Goal: Information Seeking & Learning: Learn about a topic

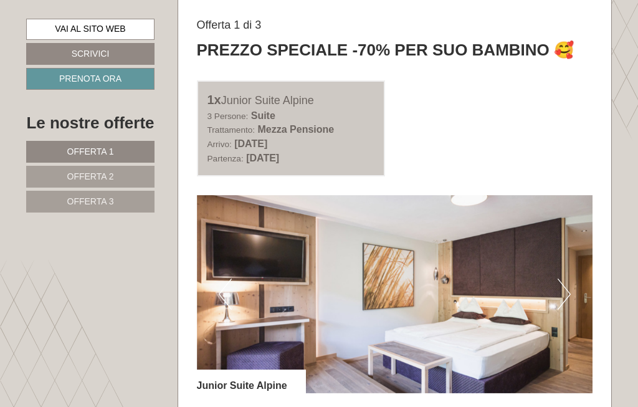
scroll to position [551, 0]
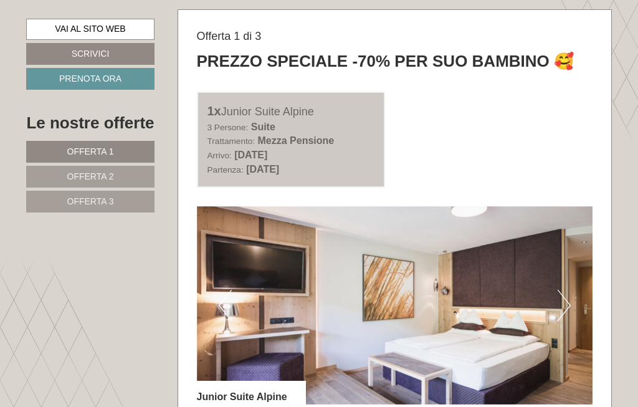
click at [554, 309] on img at bounding box center [395, 305] width 396 height 198
click at [562, 313] on button "Next" at bounding box center [564, 305] width 13 height 31
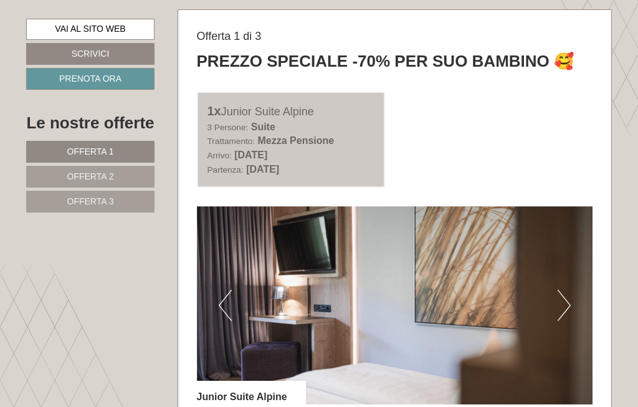
click at [548, 317] on img at bounding box center [395, 305] width 396 height 198
click at [562, 313] on button "Next" at bounding box center [564, 305] width 13 height 31
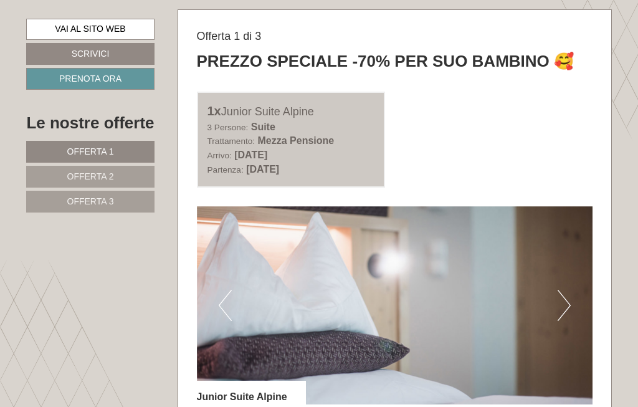
click at [567, 321] on button "Next" at bounding box center [564, 305] width 13 height 31
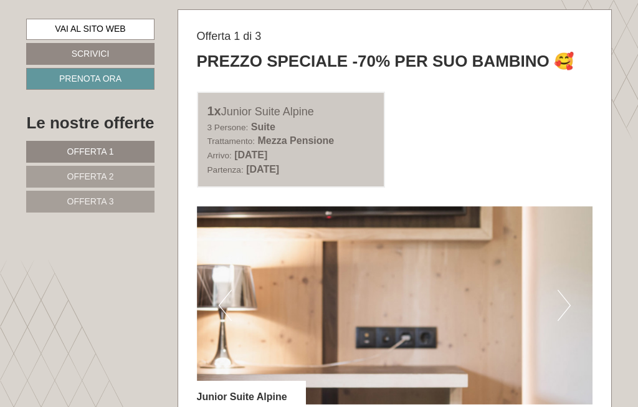
click at [570, 321] on button "Next" at bounding box center [564, 305] width 13 height 31
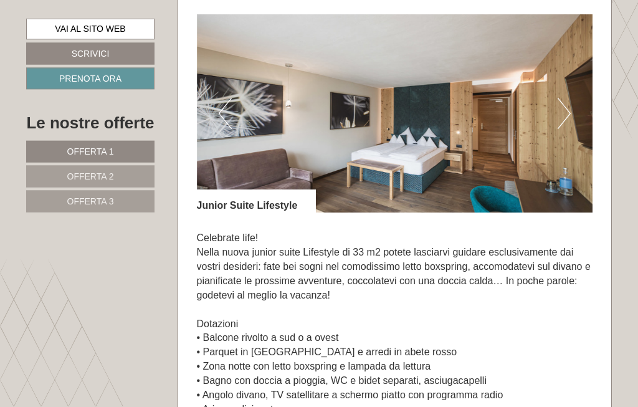
scroll to position [1631, 0]
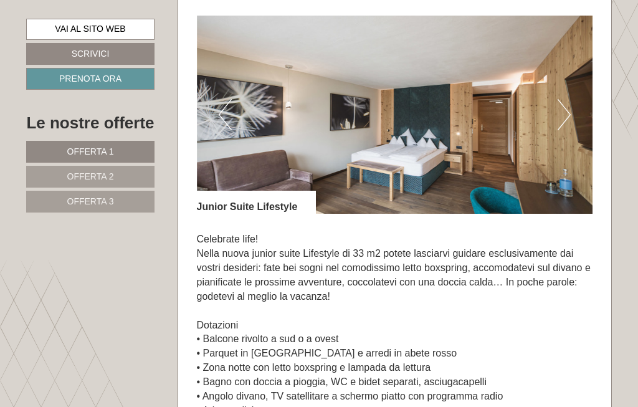
click at [561, 126] on button "Next" at bounding box center [564, 114] width 13 height 31
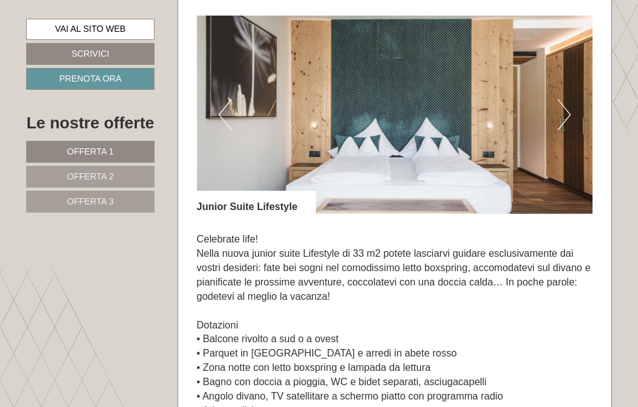
click at [561, 128] on button "Next" at bounding box center [564, 114] width 13 height 31
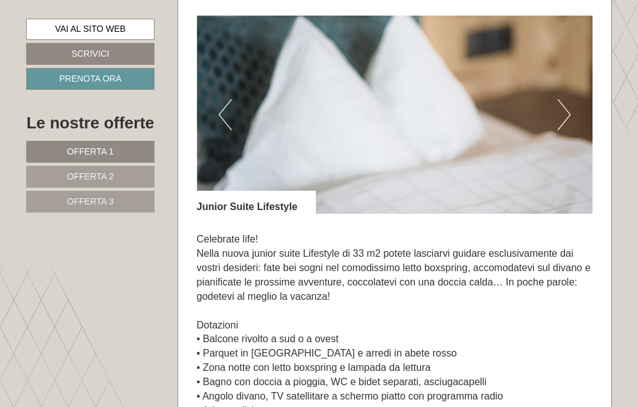
click at [565, 130] on button "Next" at bounding box center [564, 114] width 13 height 31
click at [565, 128] on button "Next" at bounding box center [564, 114] width 13 height 31
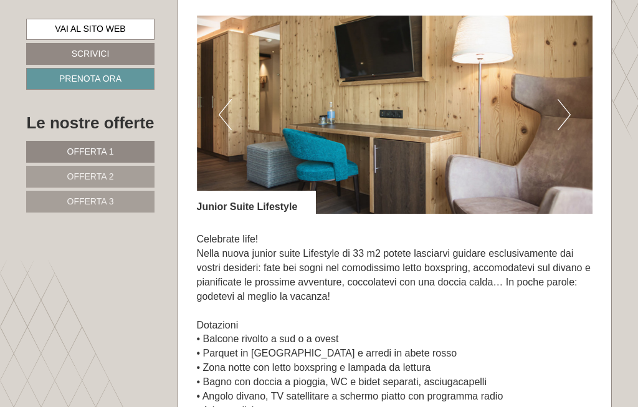
click at [563, 130] on button "Next" at bounding box center [564, 114] width 13 height 31
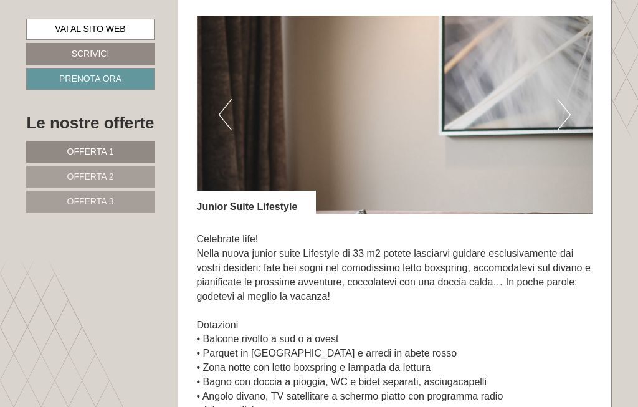
click at [566, 123] on button "Next" at bounding box center [564, 114] width 13 height 31
click at [569, 123] on button "Next" at bounding box center [564, 114] width 13 height 31
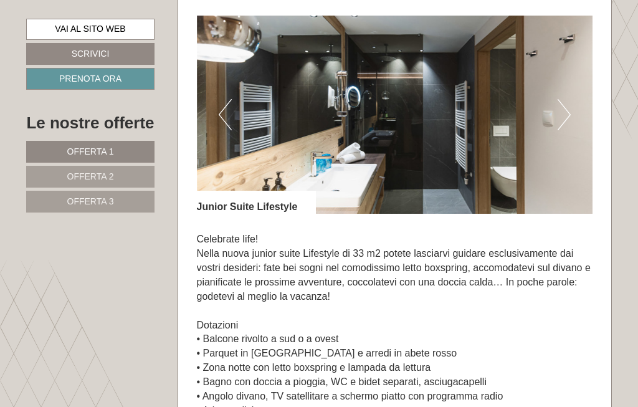
click at [441, 150] on img at bounding box center [395, 115] width 396 height 198
click at [570, 122] on button "Next" at bounding box center [564, 114] width 13 height 31
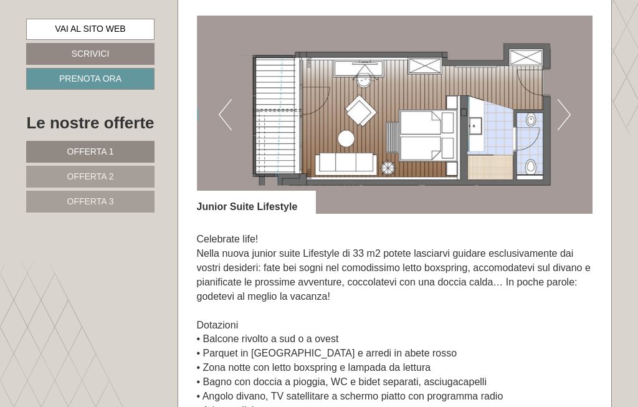
click at [572, 128] on img at bounding box center [395, 115] width 396 height 198
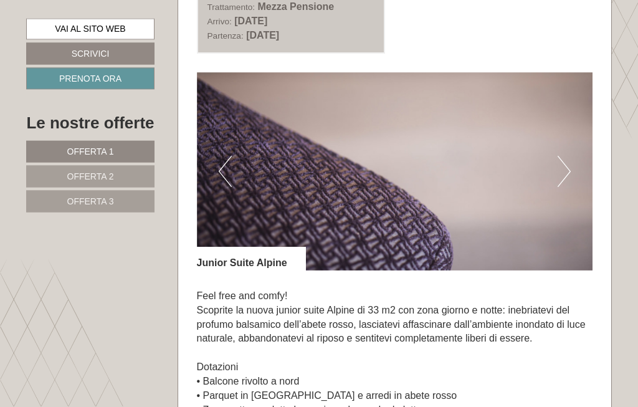
click at [568, 172] on button "Next" at bounding box center [564, 171] width 13 height 31
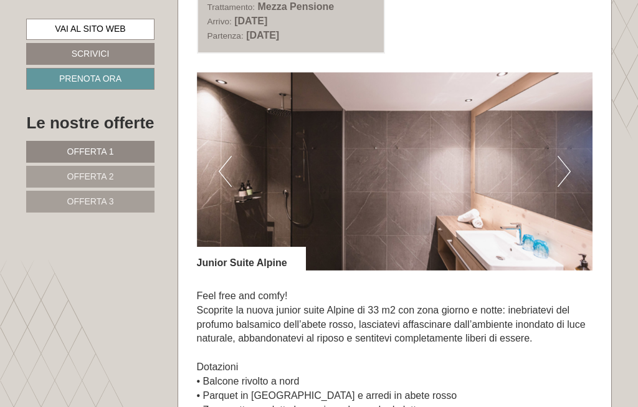
click at [568, 183] on button "Next" at bounding box center [564, 171] width 13 height 31
click at [569, 178] on button "Next" at bounding box center [564, 171] width 13 height 31
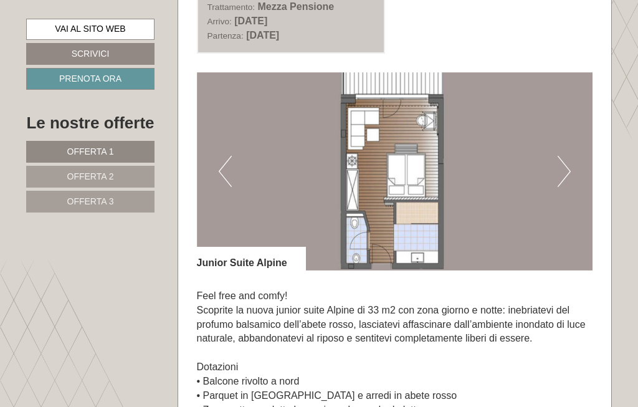
click at [566, 186] on button "Next" at bounding box center [564, 171] width 13 height 31
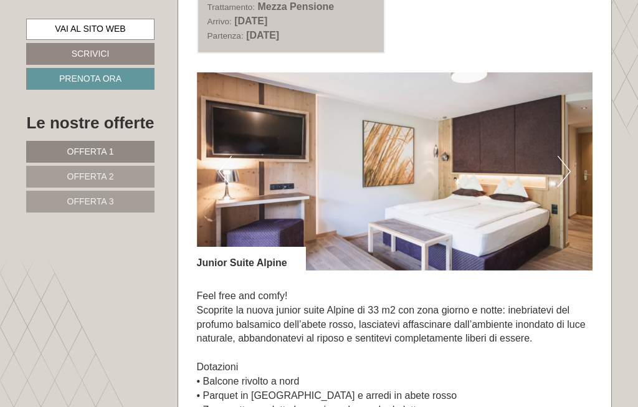
click at [224, 182] on button "Previous" at bounding box center [225, 171] width 13 height 31
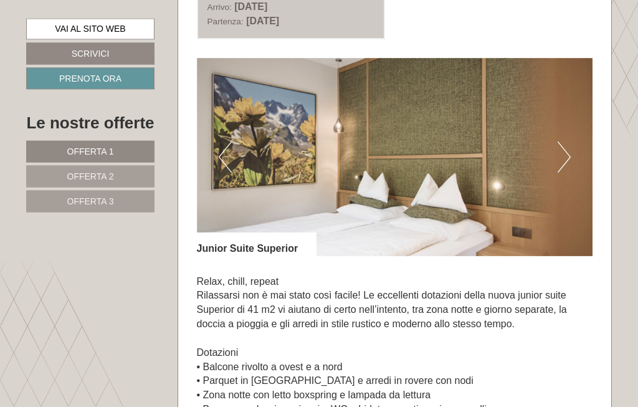
scroll to position [2522, 0]
click at [570, 157] on button "Next" at bounding box center [564, 157] width 13 height 31
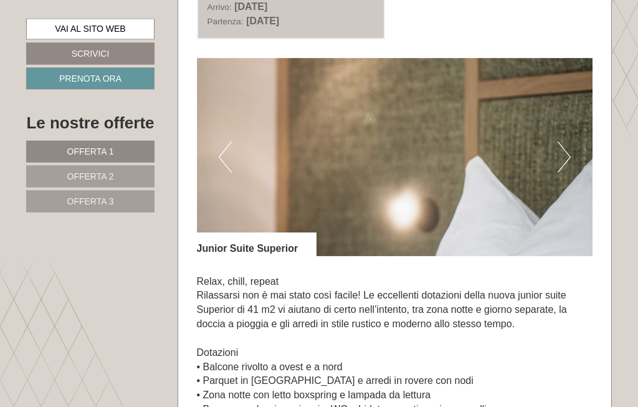
click at [563, 164] on button "Next" at bounding box center [564, 157] width 13 height 31
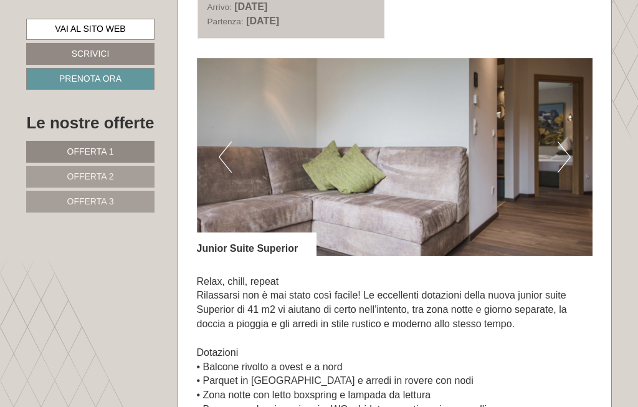
click at [570, 165] on button "Next" at bounding box center [564, 156] width 13 height 31
click at [574, 178] on img at bounding box center [395, 157] width 396 height 198
click at [570, 170] on button "Next" at bounding box center [564, 156] width 13 height 31
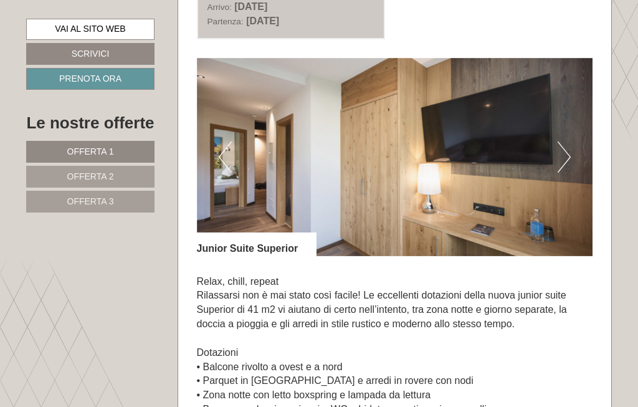
click at [571, 166] on img at bounding box center [395, 157] width 396 height 198
click at [568, 166] on button "Next" at bounding box center [564, 156] width 13 height 31
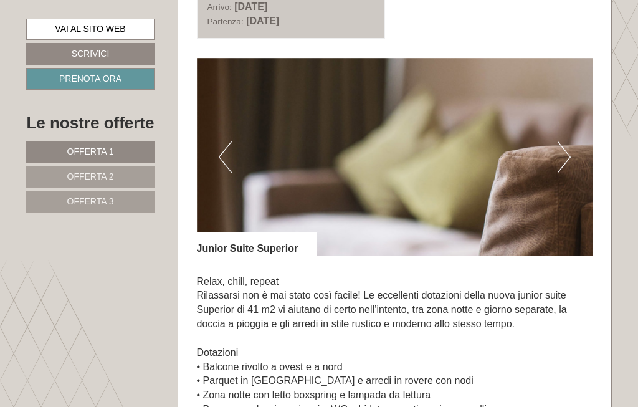
click at [565, 171] on button "Next" at bounding box center [564, 156] width 13 height 31
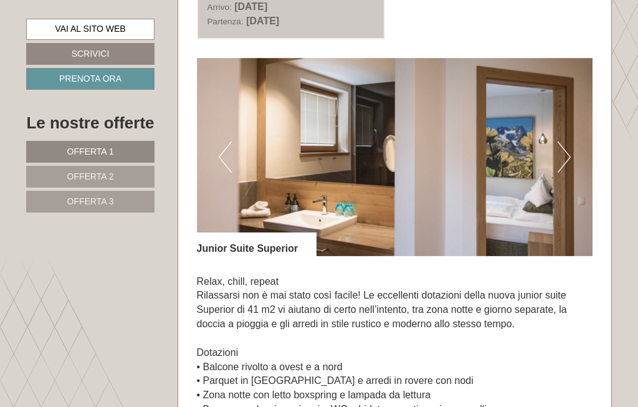
click at [563, 173] on button "Next" at bounding box center [564, 156] width 13 height 31
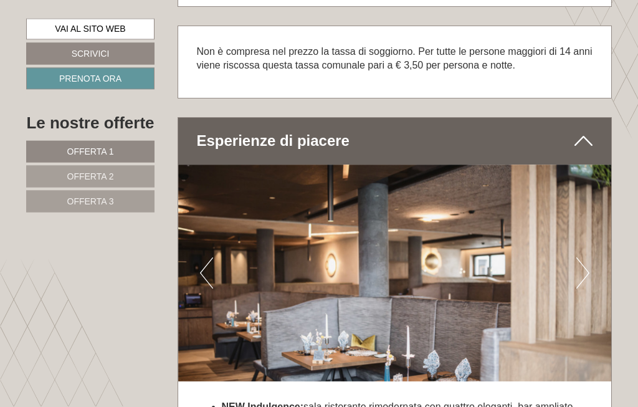
scroll to position [3294, 0]
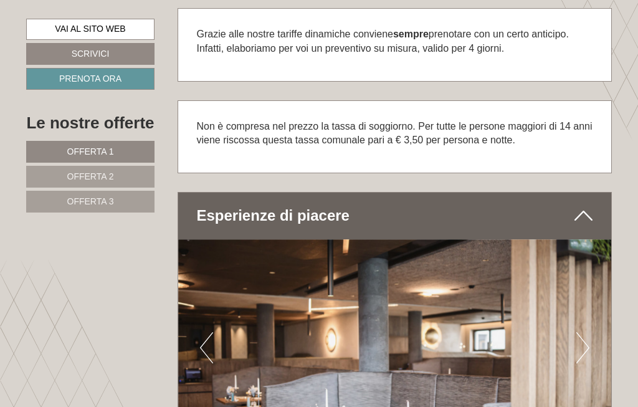
click at [73, 176] on span "Offerta 2" at bounding box center [90, 176] width 47 height 10
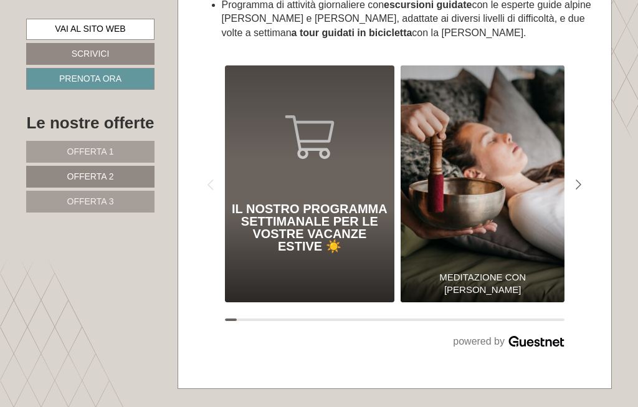
scroll to position [558, 0]
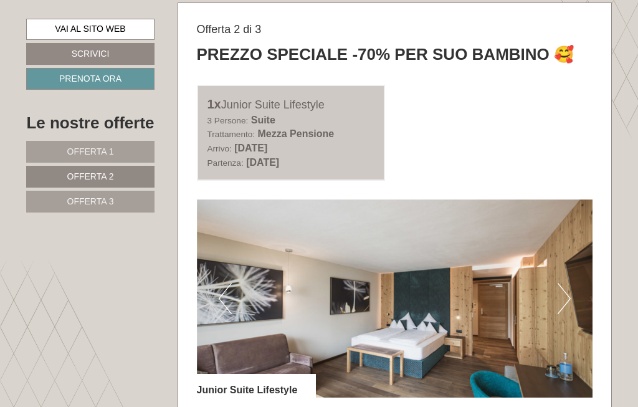
click at [69, 196] on span "Offerta 3" at bounding box center [90, 201] width 47 height 10
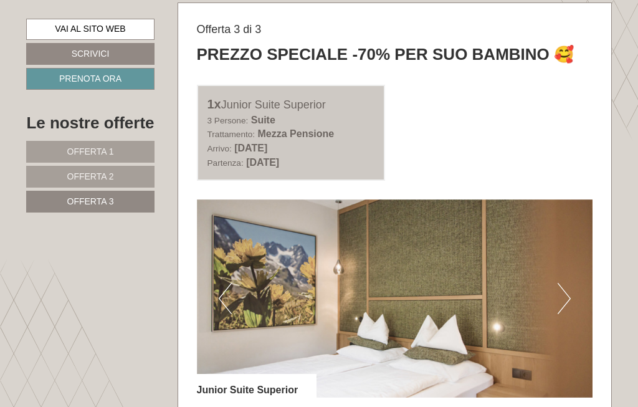
click at [45, 150] on link "Offerta 1" at bounding box center [90, 152] width 128 height 22
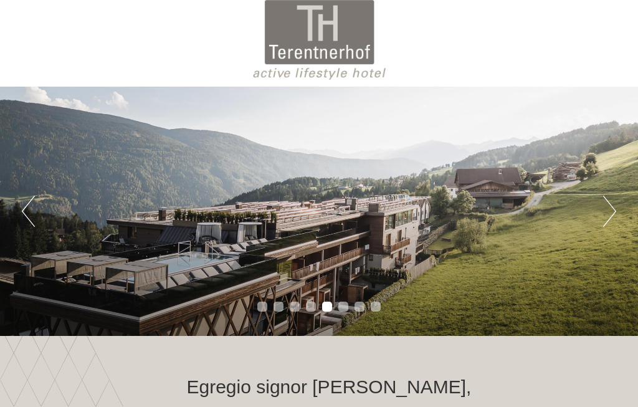
scroll to position [0, 0]
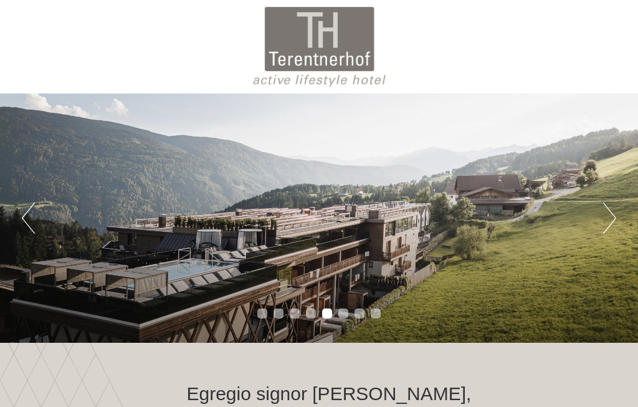
click at [608, 208] on button "Next" at bounding box center [609, 218] width 13 height 31
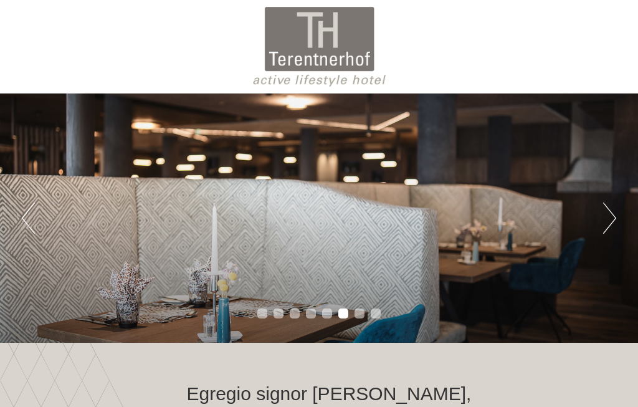
click at [604, 216] on button "Next" at bounding box center [609, 218] width 13 height 31
